Goal: Information Seeking & Learning: Learn about a topic

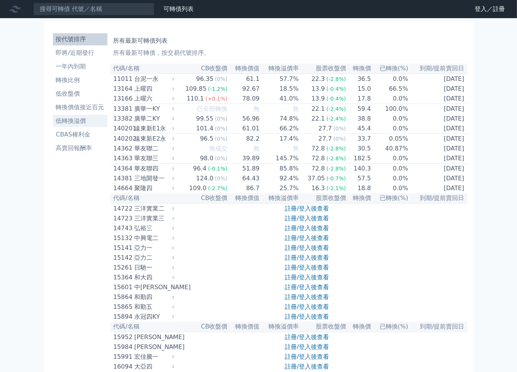
click at [90, 118] on li "低轉換溢價" at bounding box center [80, 120] width 54 height 9
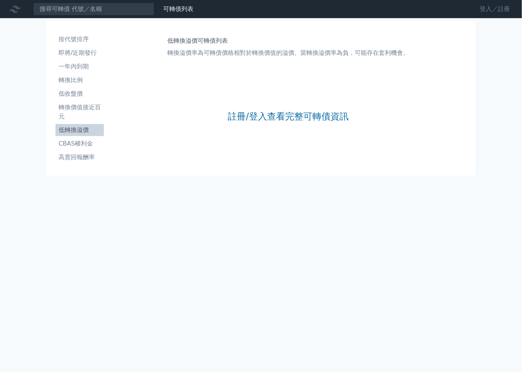
click at [506, 7] on link "登入／註冊" at bounding box center [495, 9] width 42 height 12
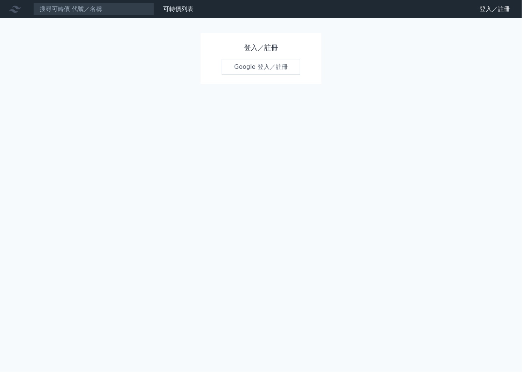
click at [292, 61] on link "Google 登入／註冊" at bounding box center [261, 67] width 79 height 16
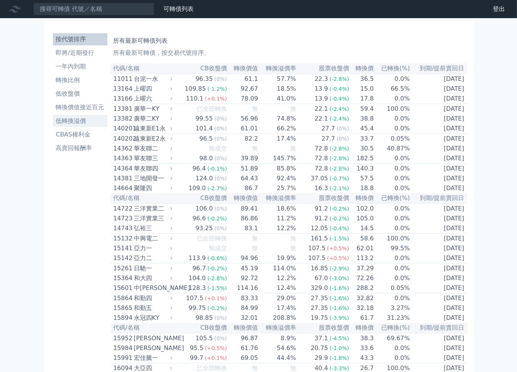
click at [79, 123] on li "低轉換溢價" at bounding box center [80, 120] width 54 height 9
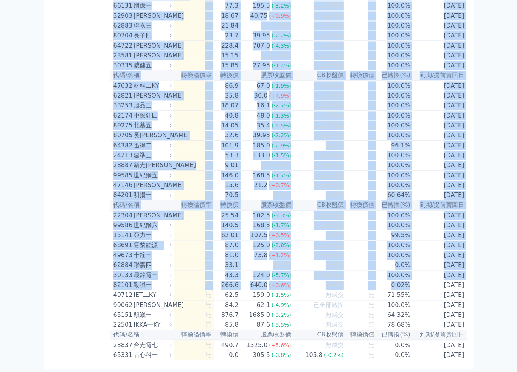
scroll to position [4325, 0]
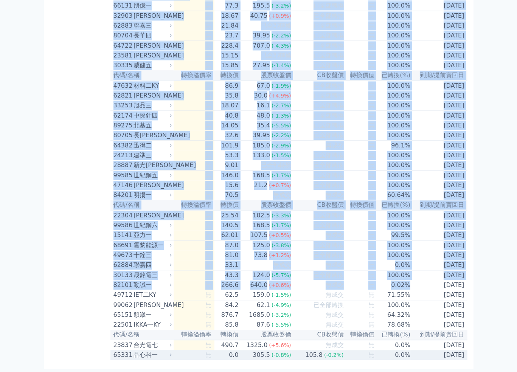
drag, startPoint x: 111, startPoint y: 79, endPoint x: 462, endPoint y: 356, distance: 447.4
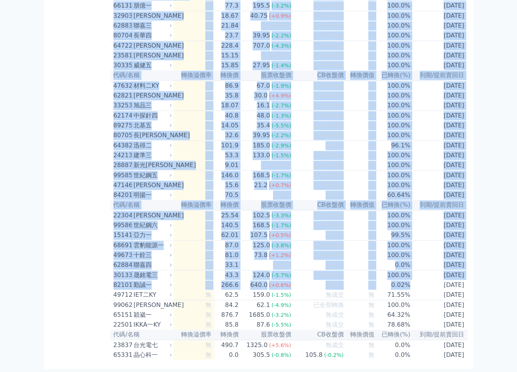
copy table "90736 lorEM -0.9% 01.0 01.8 (+0.6%) 556.5 (+3.0%) 682.55 3.1% 5903-76-13 ipsum …"
